Goal: Transaction & Acquisition: Purchase product/service

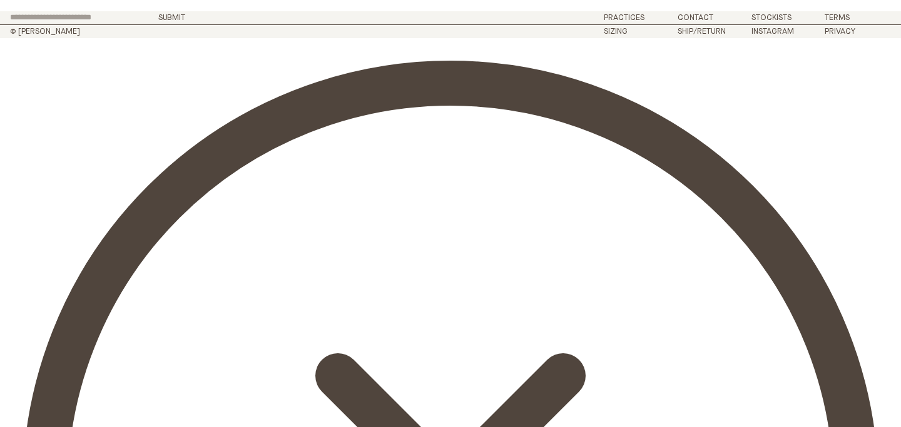
scroll to position [272, 0]
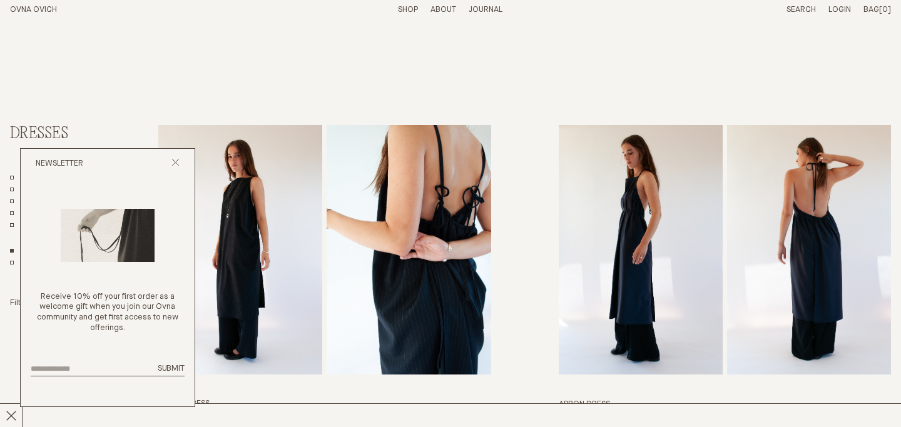
click at [181, 163] on div "Newsletter" at bounding box center [108, 164] width 174 height 30
click at [173, 162] on icon "Close popup" at bounding box center [175, 162] width 8 height 8
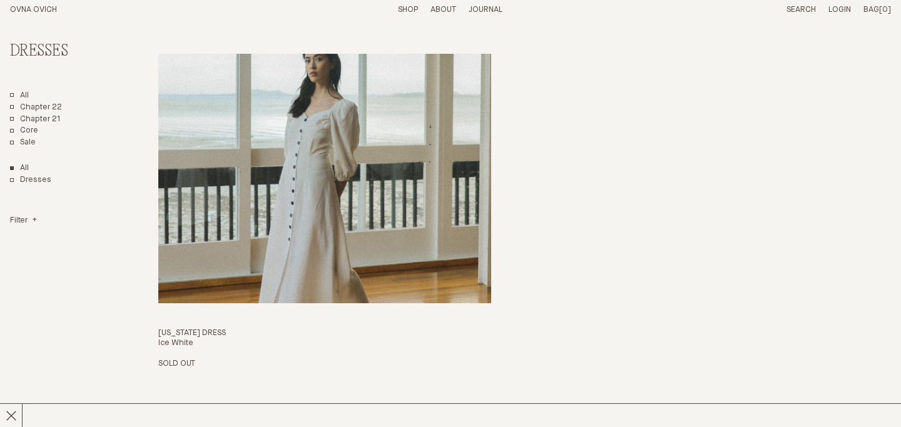
scroll to position [5056, 0]
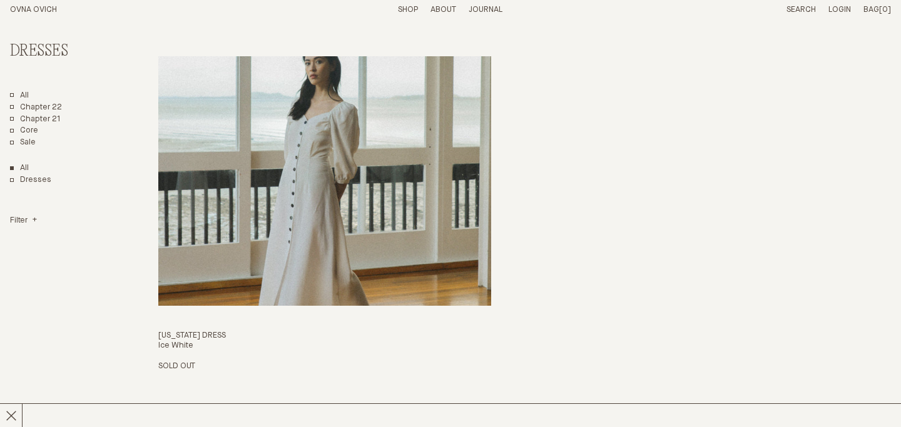
click at [321, 216] on img "Virginia Dress" at bounding box center [324, 181] width 332 height 250
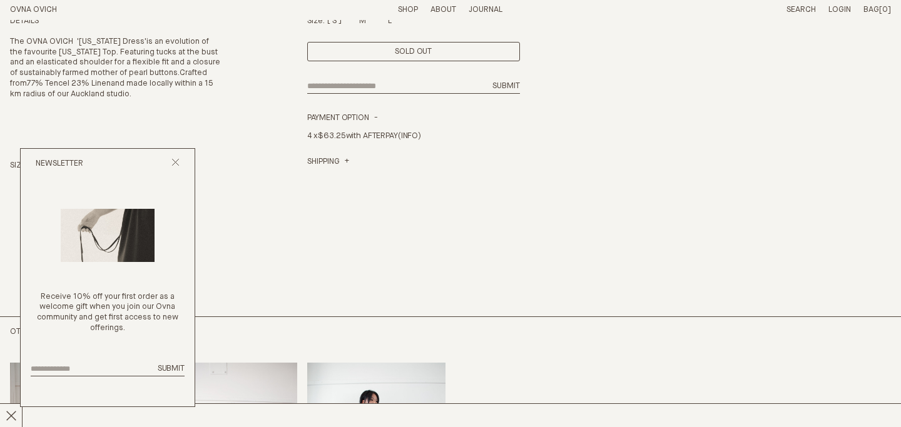
scroll to position [425, 0]
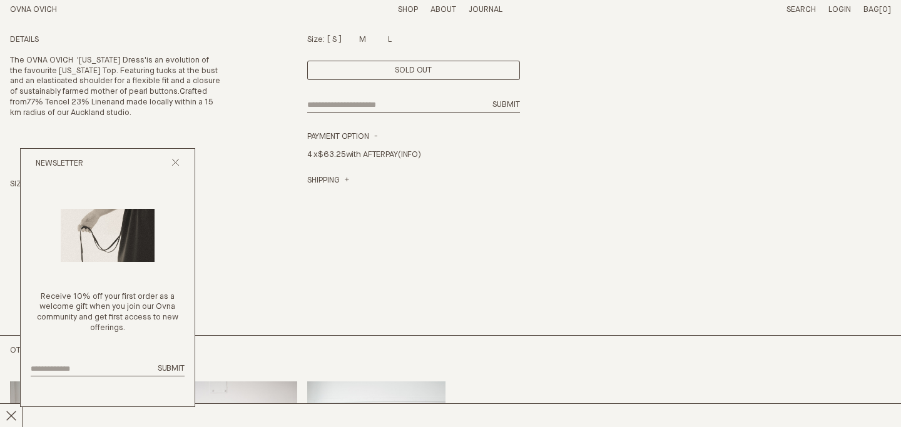
click at [168, 161] on div "Newsletter" at bounding box center [108, 164] width 174 height 30
